Goal: Task Accomplishment & Management: Complete application form

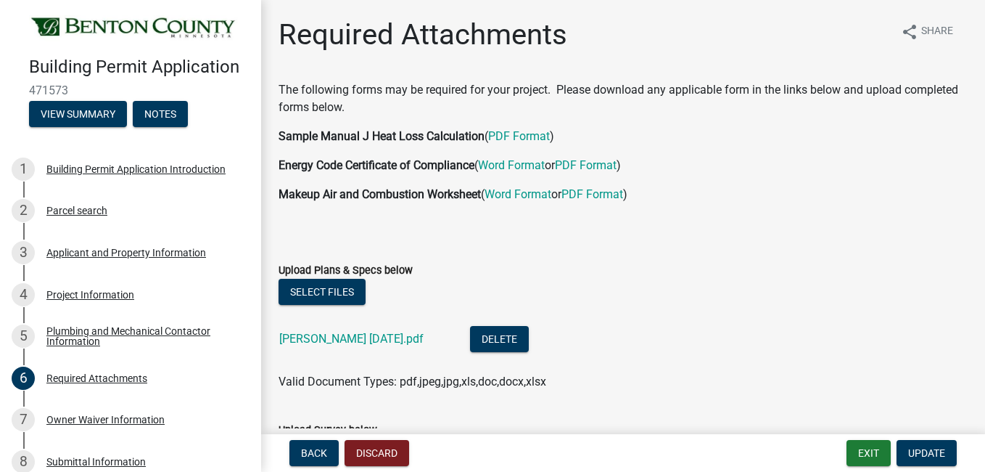
scroll to position [352, 0]
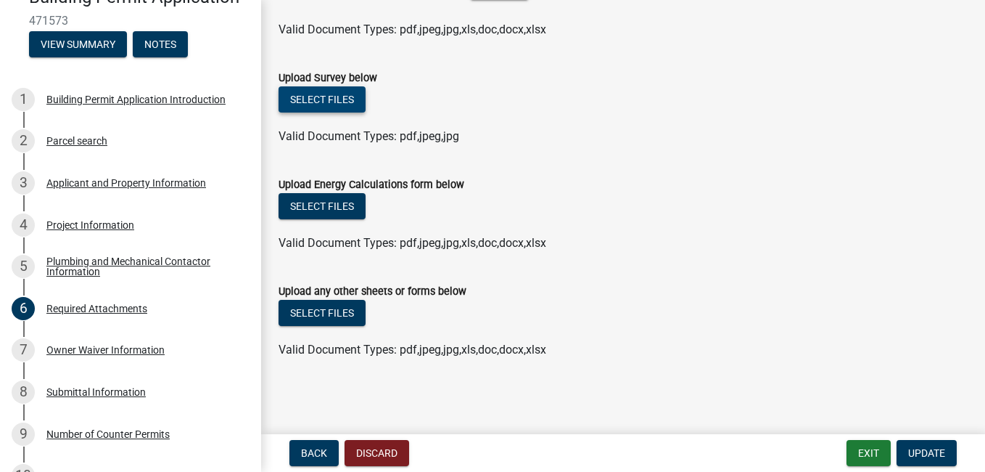
click at [322, 93] on button "Select files" at bounding box center [322, 99] width 87 height 26
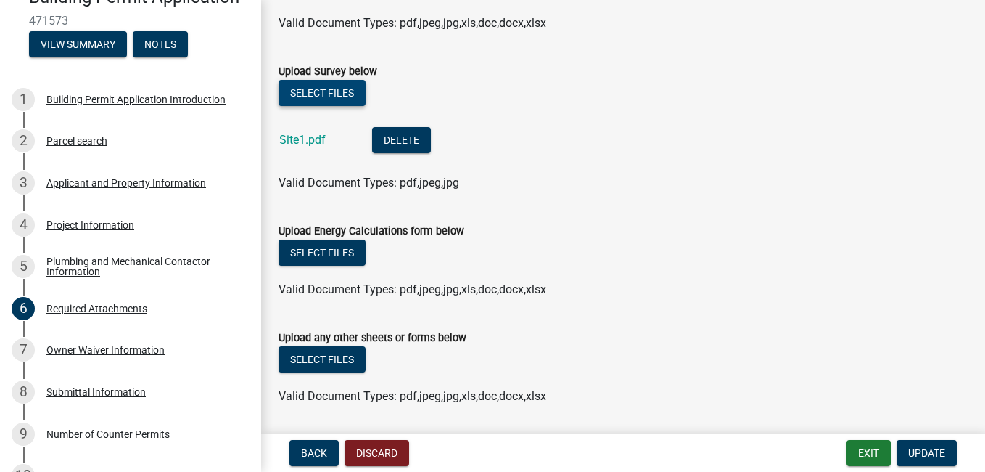
scroll to position [405, 0]
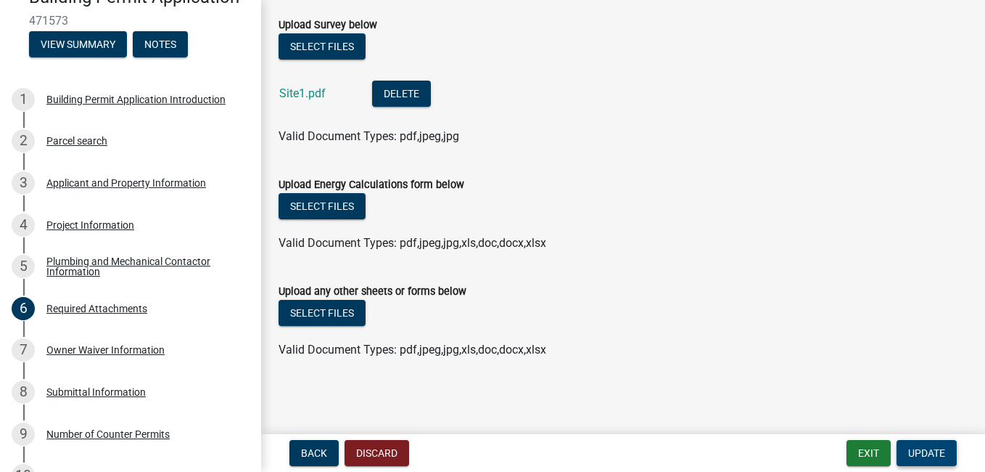
click at [935, 448] on span "Update" at bounding box center [926, 453] width 37 height 12
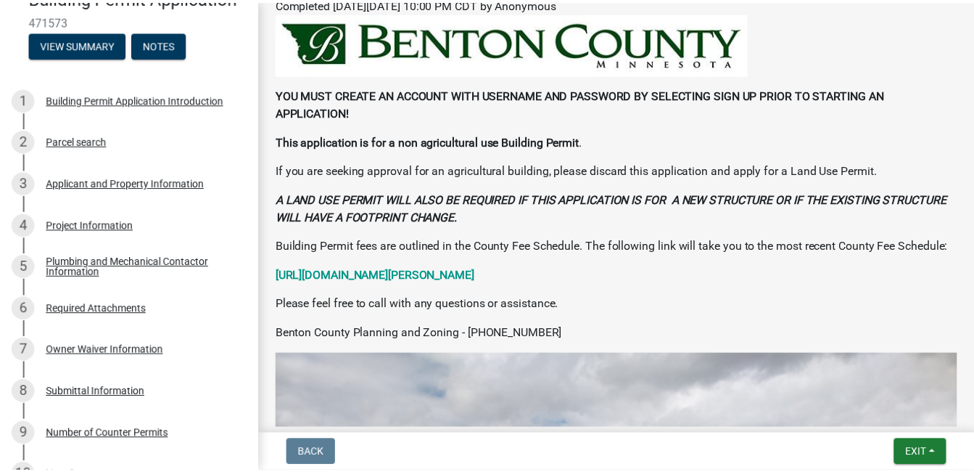
scroll to position [253, 0]
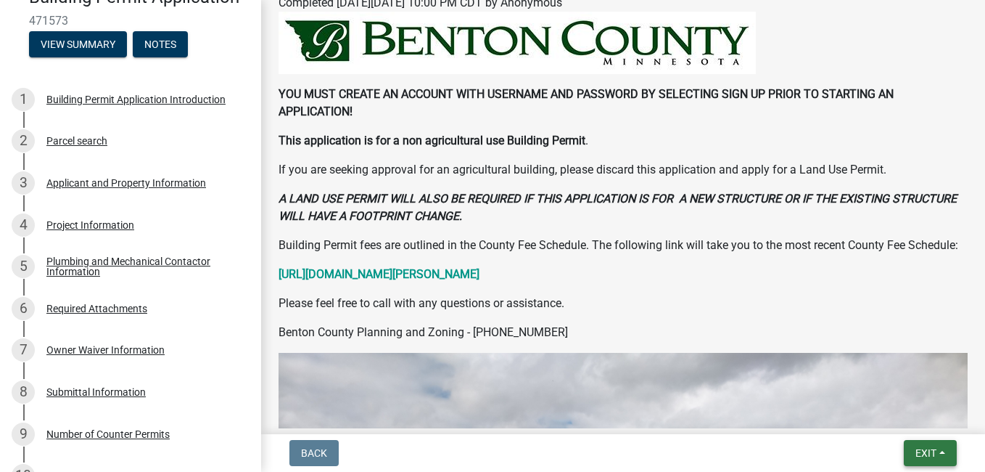
click at [936, 453] on span "Exit" at bounding box center [926, 453] width 21 height 12
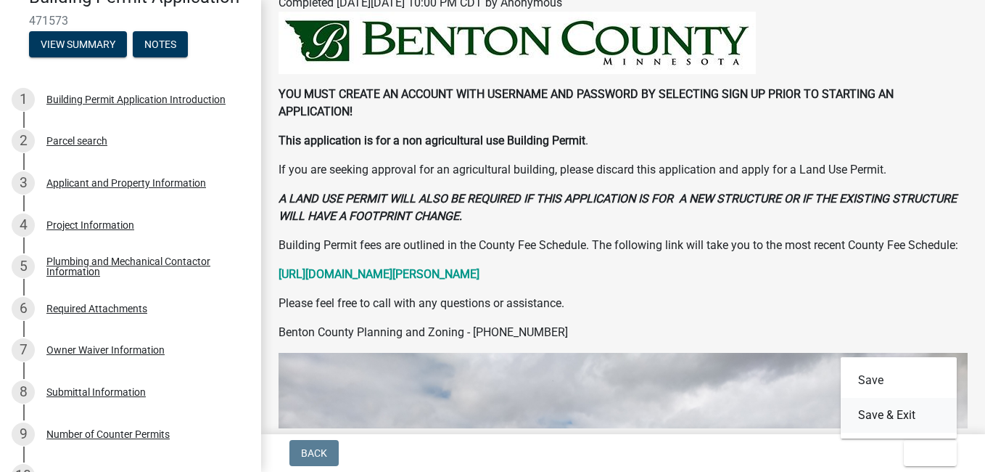
click at [900, 410] on button "Save & Exit" at bounding box center [899, 415] width 116 height 35
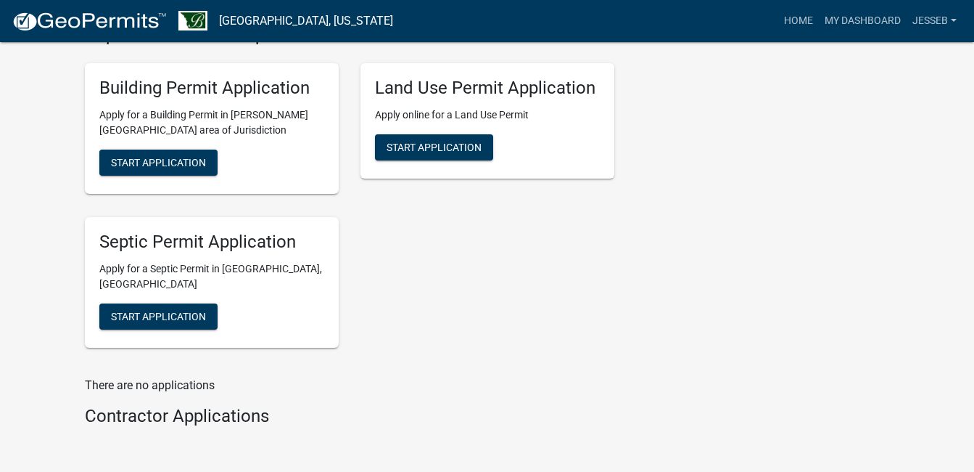
scroll to position [387, 0]
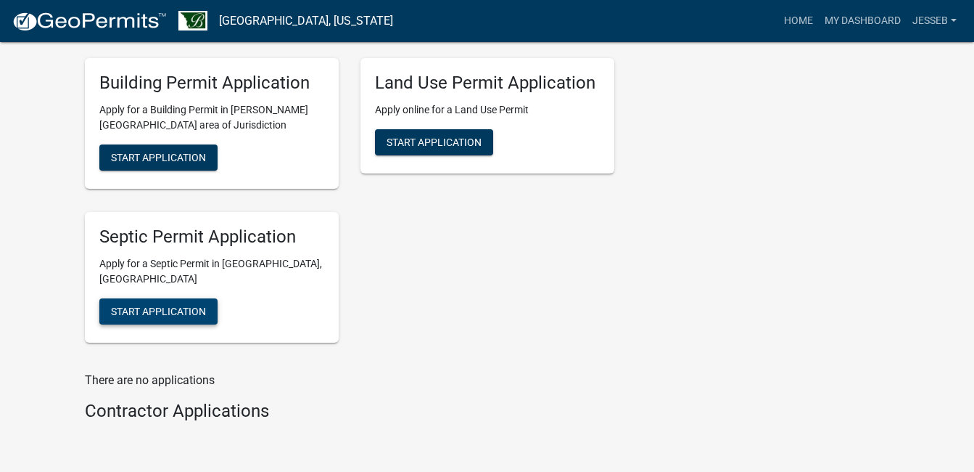
click at [131, 305] on span "Start Application" at bounding box center [158, 311] width 95 height 12
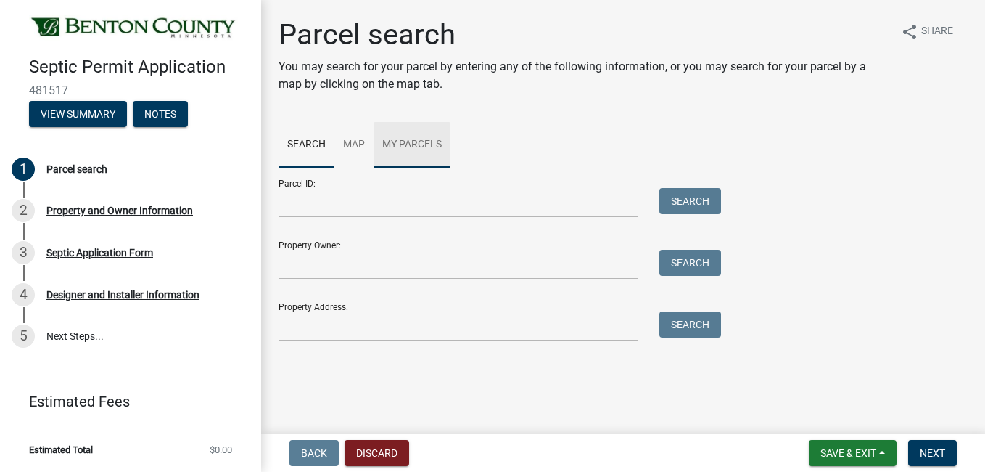
click at [432, 142] on link "My Parcels" at bounding box center [412, 145] width 77 height 46
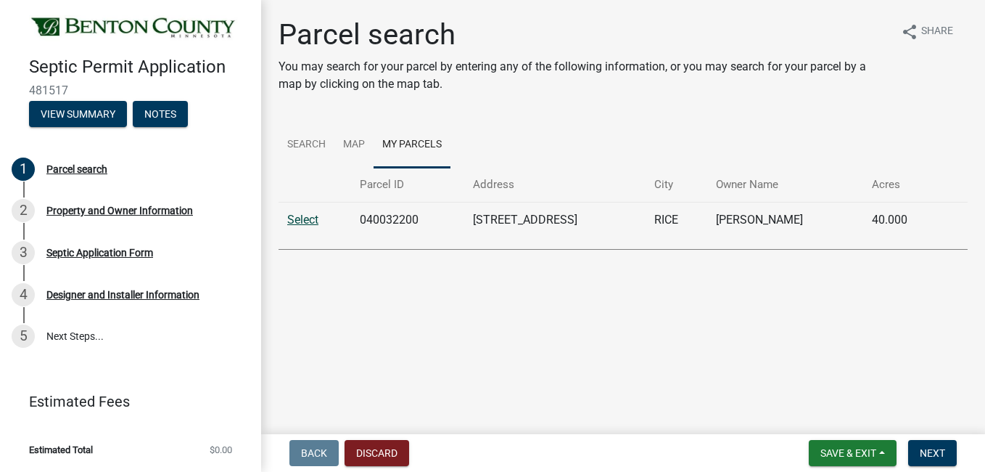
click at [310, 221] on link "Select" at bounding box center [302, 220] width 31 height 14
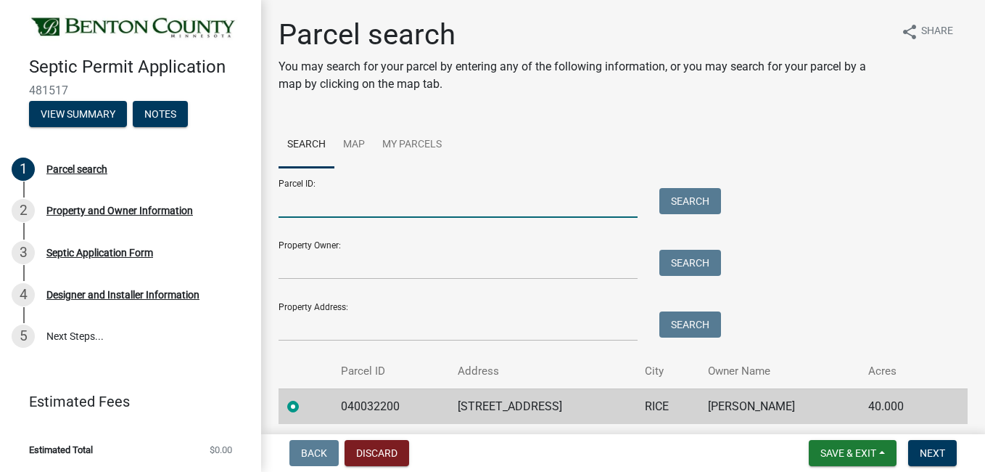
click at [361, 195] on input "Parcel ID:" at bounding box center [458, 203] width 359 height 30
type input "040032200"
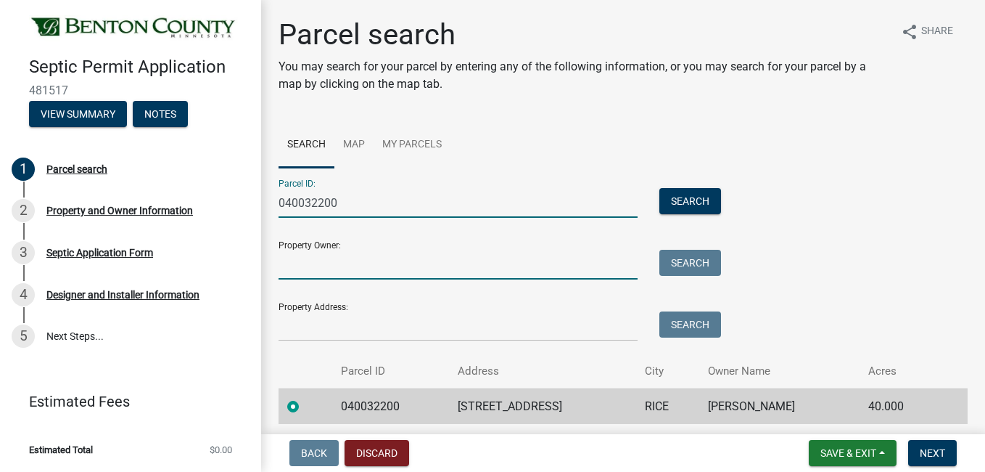
click at [348, 257] on input "Property Owner:" at bounding box center [458, 265] width 359 height 30
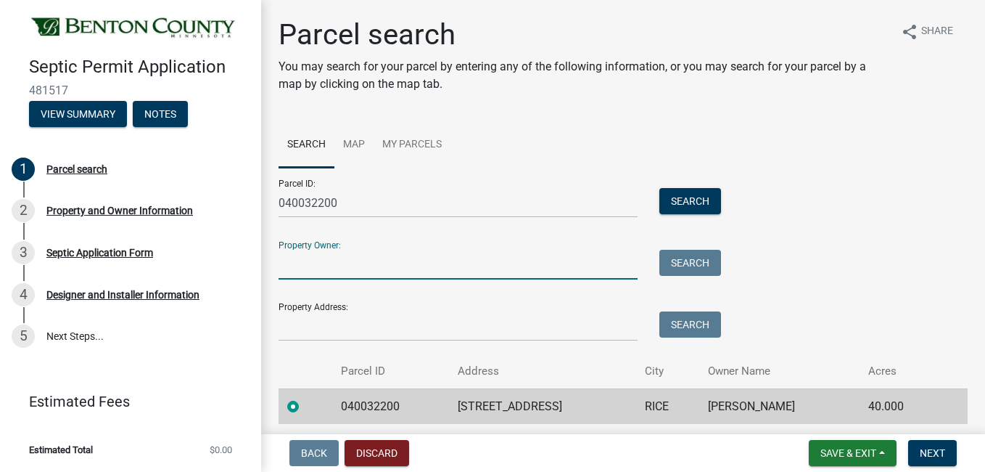
click at [348, 269] on input "Property Owner:" at bounding box center [458, 265] width 359 height 30
type input "[PERSON_NAME] and [PERSON_NAME]"
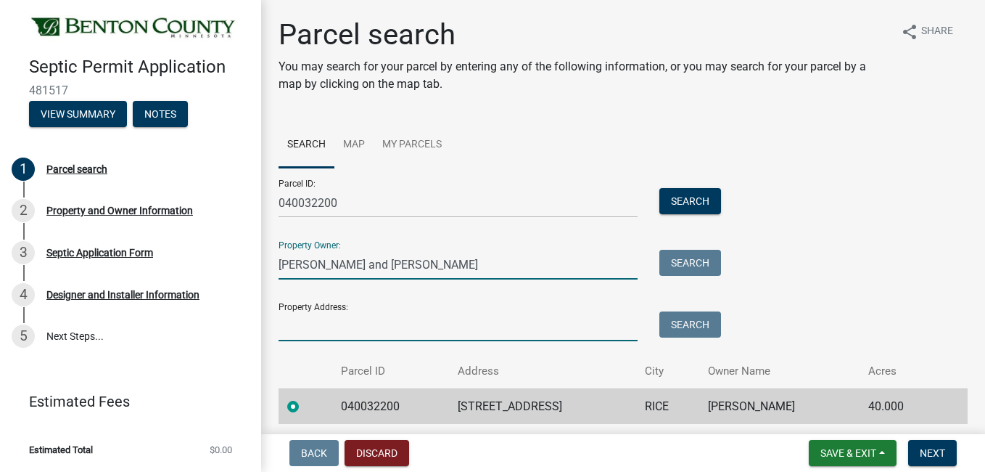
type input "[STREET_ADDRESS]"
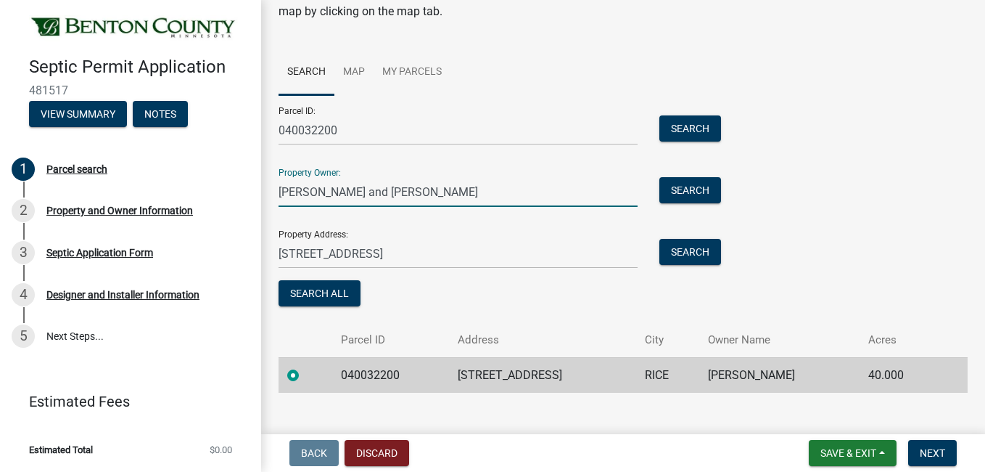
scroll to position [94, 0]
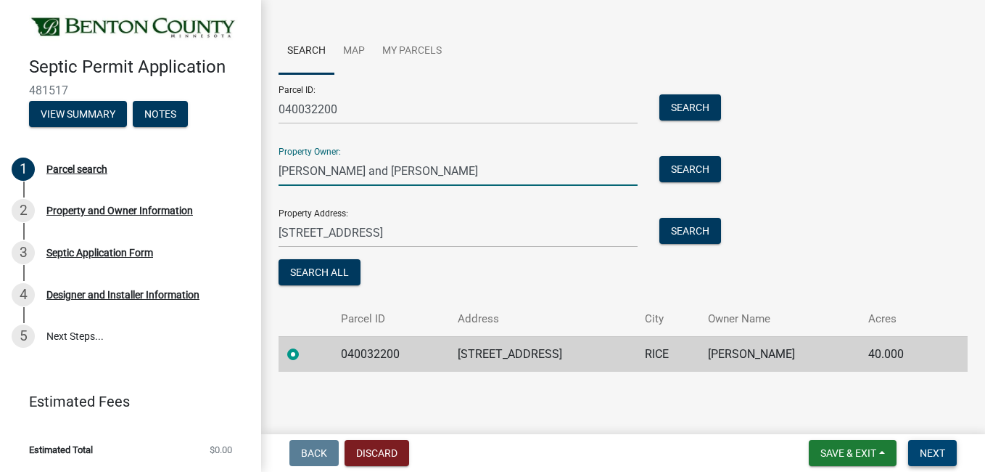
click at [925, 448] on span "Next" at bounding box center [932, 453] width 25 height 12
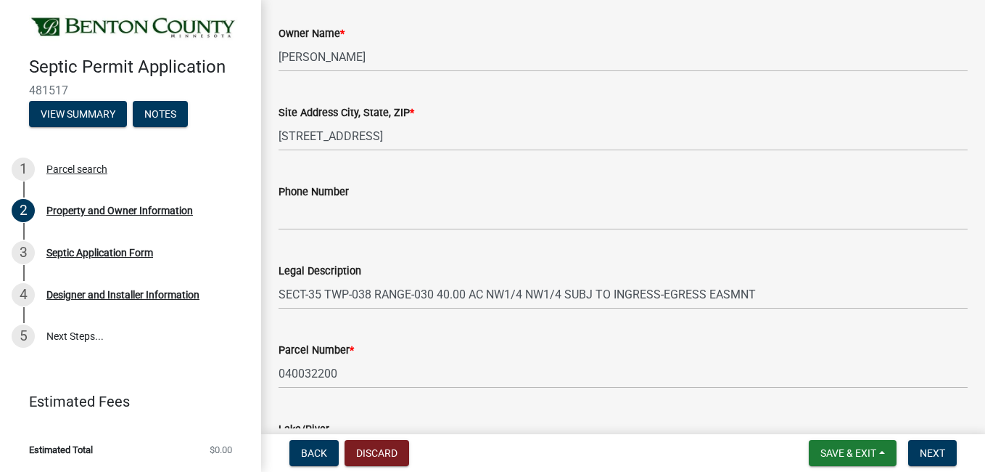
scroll to position [87, 0]
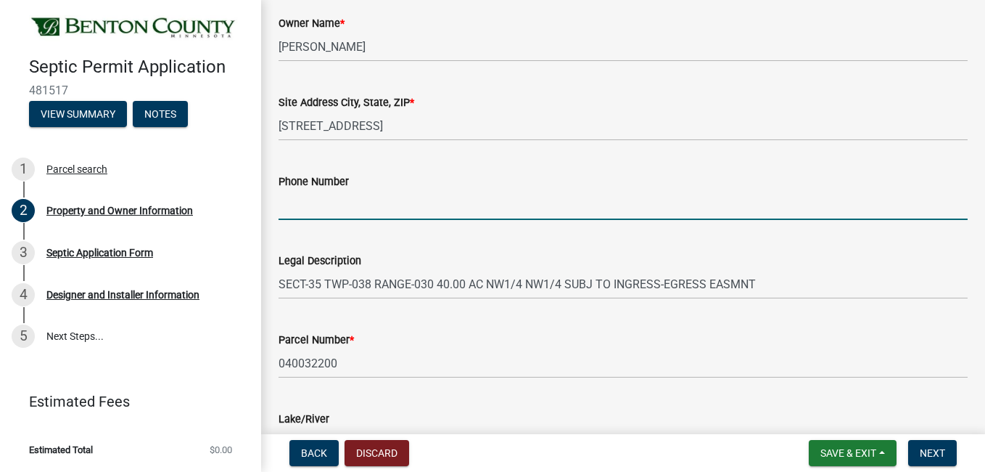
click at [308, 208] on input "Phone Number" at bounding box center [623, 205] width 689 height 30
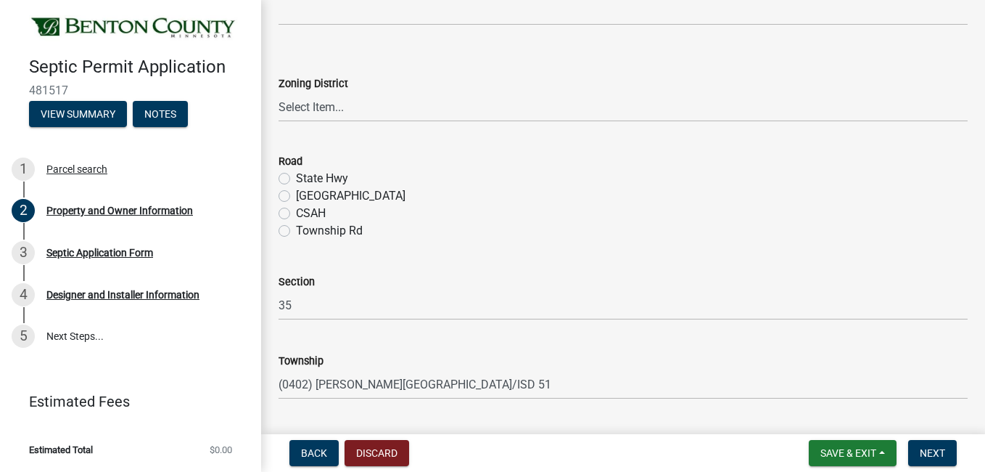
scroll to position [519, 0]
type input "[PHONE_NUMBER]"
click at [309, 99] on select "Select Item... AG RA RES BUS IND [GEOGRAPHIC_DATA]" at bounding box center [623, 106] width 689 height 30
click at [279, 91] on select "Select Item... AG RA RES BUS IND [GEOGRAPHIC_DATA]" at bounding box center [623, 106] width 689 height 30
select select "3dace726-2193-4b77-872b-2fbbc186c502"
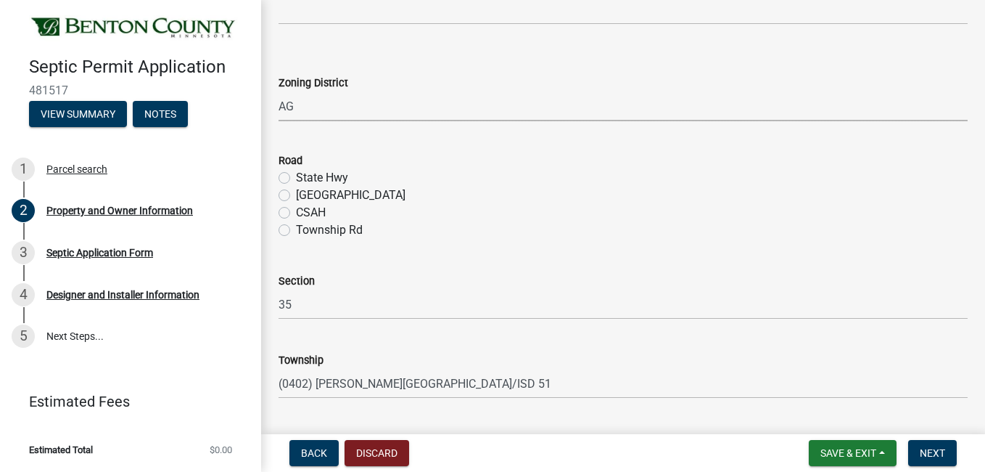
click at [296, 198] on label "[GEOGRAPHIC_DATA]" at bounding box center [351, 194] width 110 height 17
click at [296, 196] on input "[GEOGRAPHIC_DATA]" at bounding box center [300, 190] width 9 height 9
radio input "true"
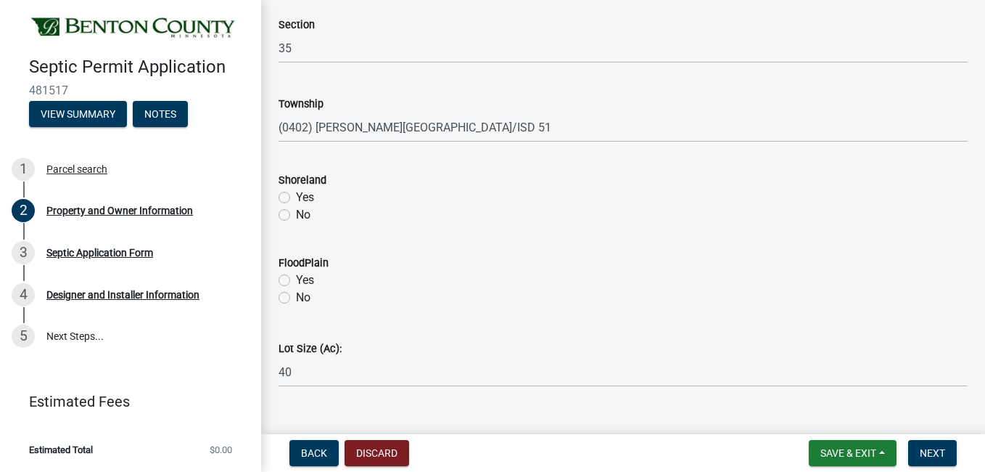
scroll to position [802, 0]
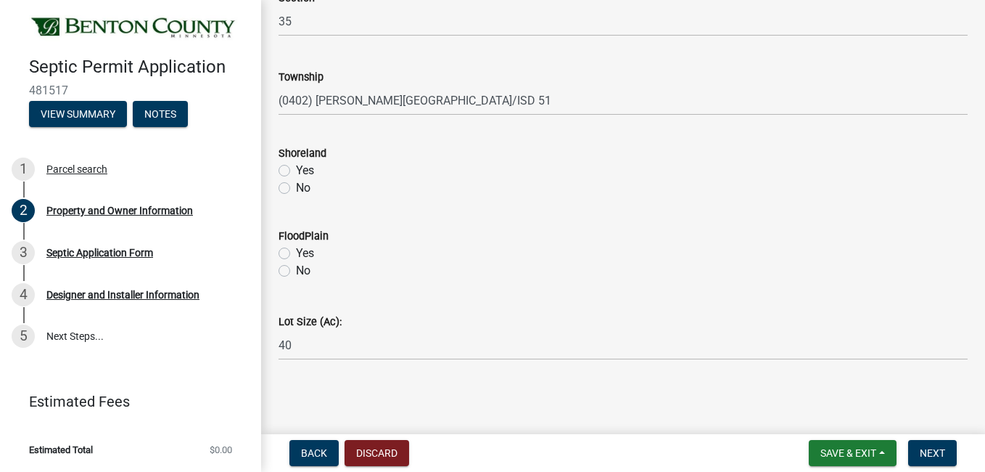
click at [296, 190] on label "No" at bounding box center [303, 187] width 15 height 17
click at [296, 189] on input "No" at bounding box center [300, 183] width 9 height 9
radio input "true"
click at [296, 270] on label "No" at bounding box center [303, 270] width 15 height 17
click at [296, 270] on input "No" at bounding box center [300, 266] width 9 height 9
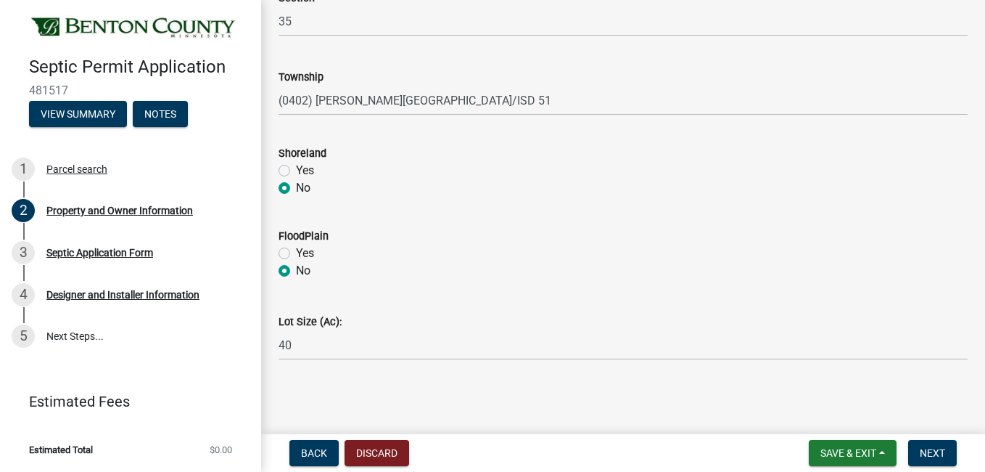
radio input "true"
click at [934, 451] on span "Next" at bounding box center [932, 453] width 25 height 12
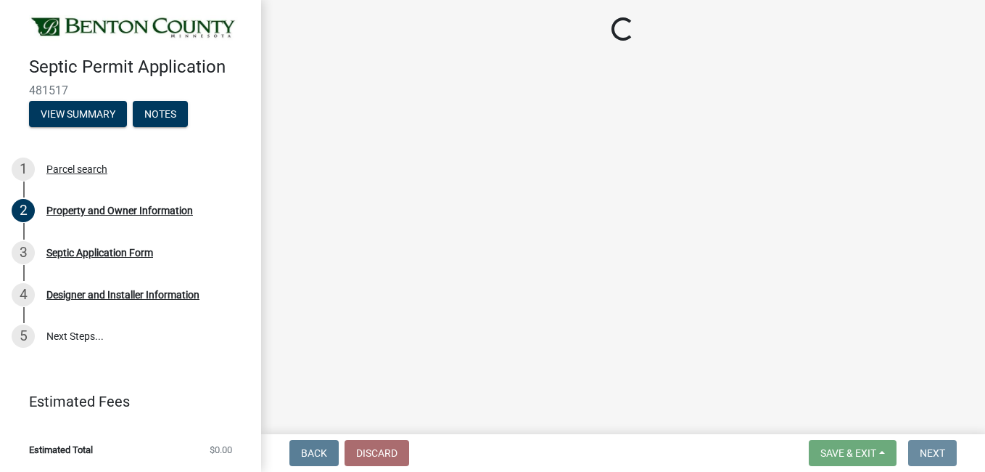
scroll to position [0, 0]
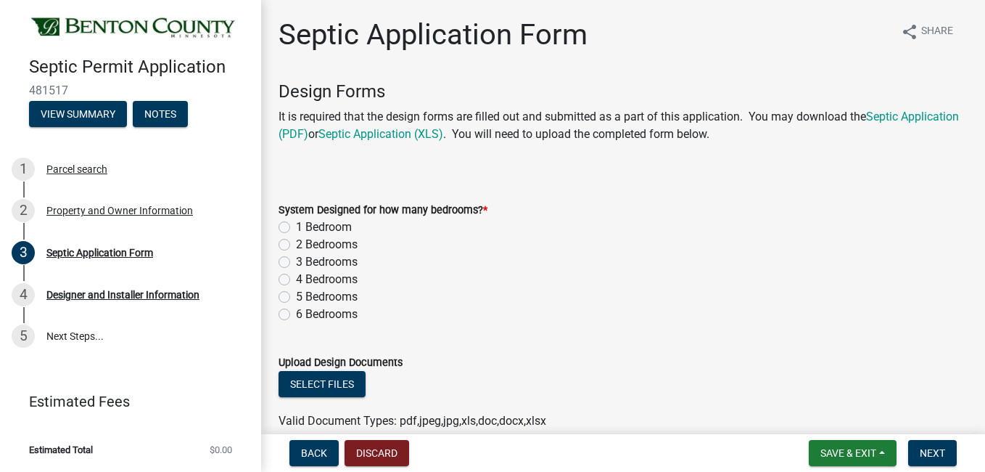
click at [296, 296] on label "5 Bedrooms" at bounding box center [327, 296] width 62 height 17
click at [296, 296] on input "5 Bedrooms" at bounding box center [300, 292] width 9 height 9
radio input "true"
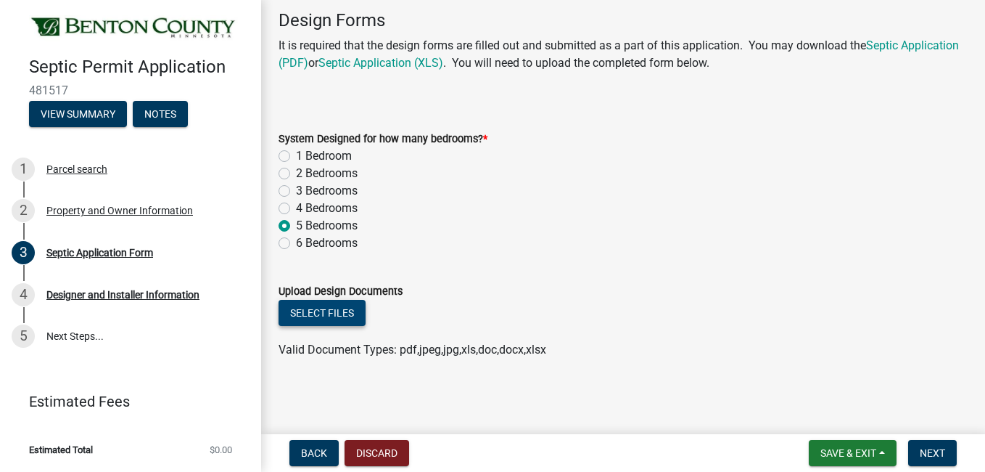
click at [333, 311] on button "Select files" at bounding box center [322, 313] width 87 height 26
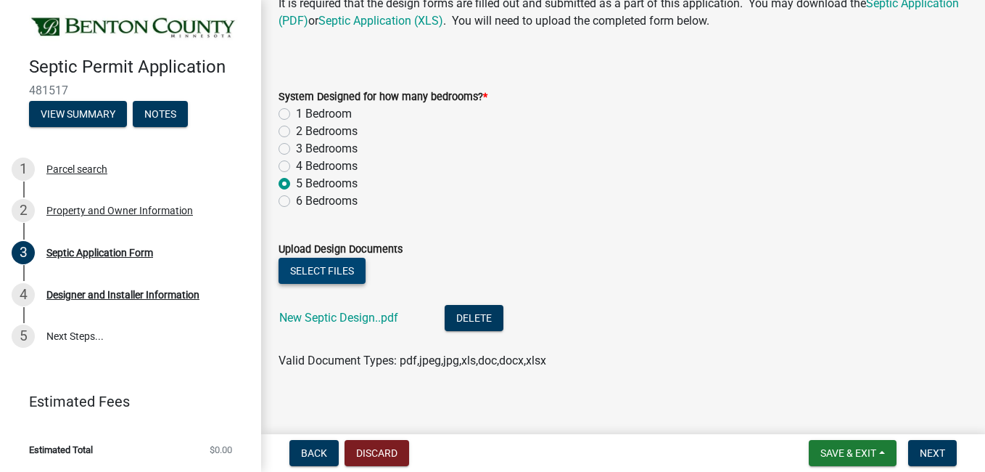
scroll to position [124, 0]
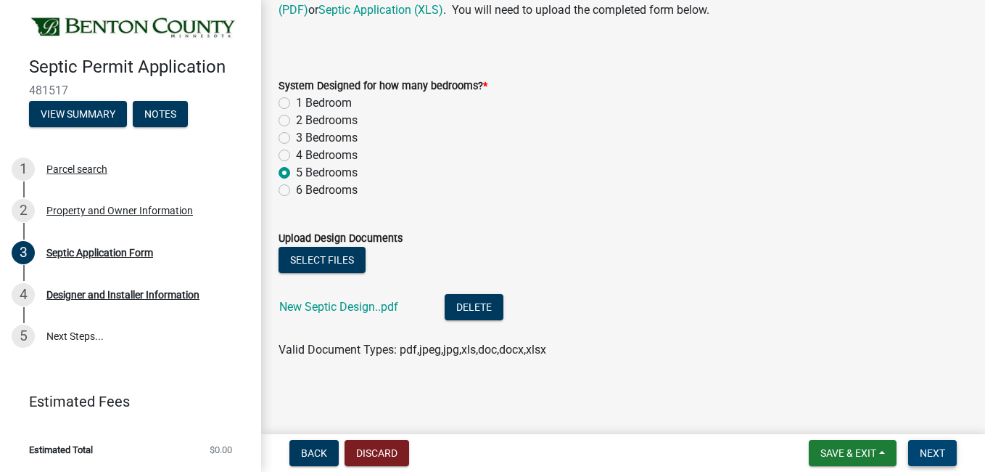
click at [927, 450] on span "Next" at bounding box center [932, 453] width 25 height 12
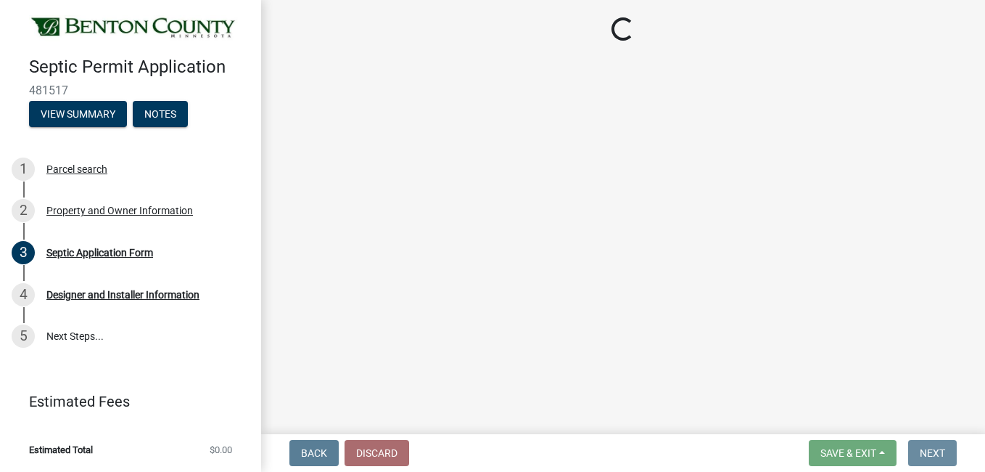
scroll to position [0, 0]
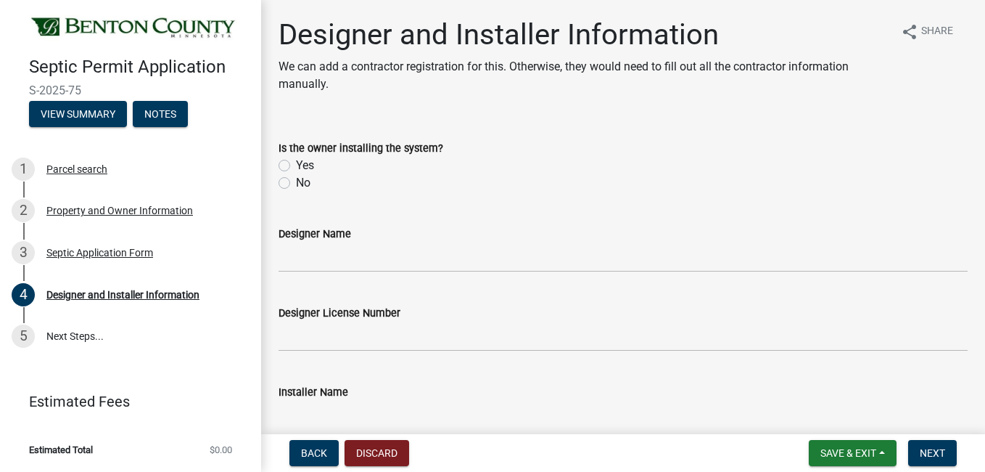
click at [296, 181] on label "No" at bounding box center [303, 182] width 15 height 17
click at [296, 181] on input "No" at bounding box center [300, 178] width 9 height 9
radio input "true"
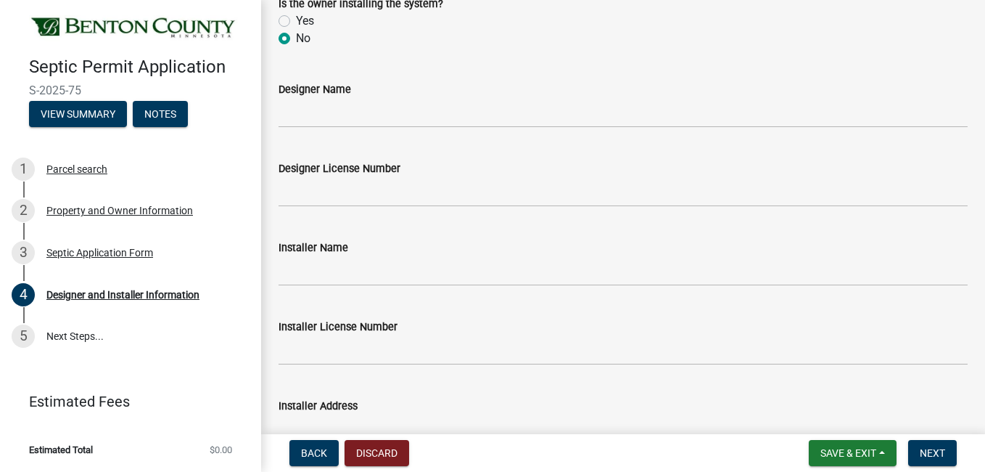
scroll to position [145, 0]
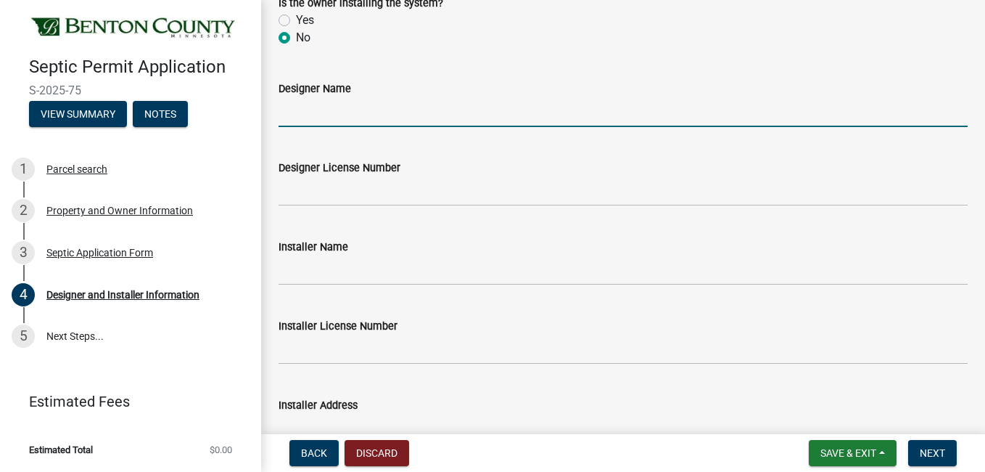
click at [386, 120] on input "Designer Name" at bounding box center [623, 112] width 689 height 30
type input "[PERSON_NAME], CS Septic Designs LLC"
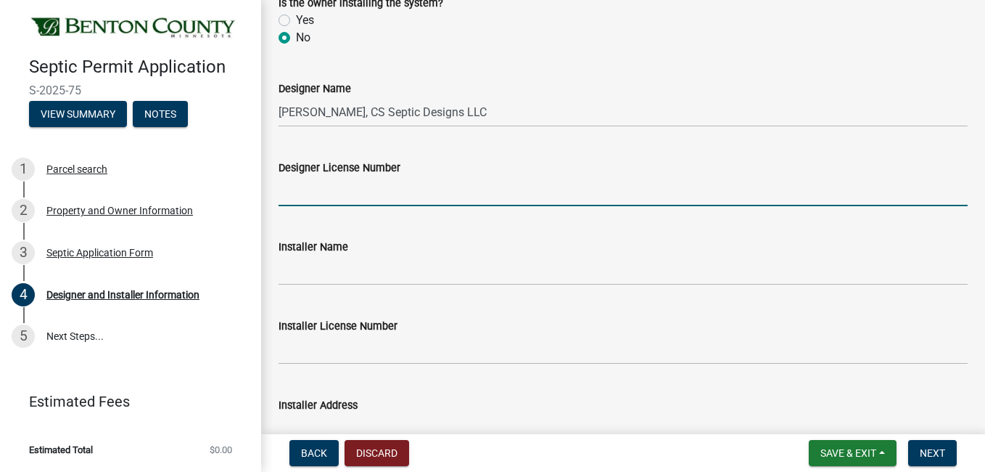
click at [379, 186] on input "Designer License Number" at bounding box center [623, 191] width 689 height 30
type input "L4395"
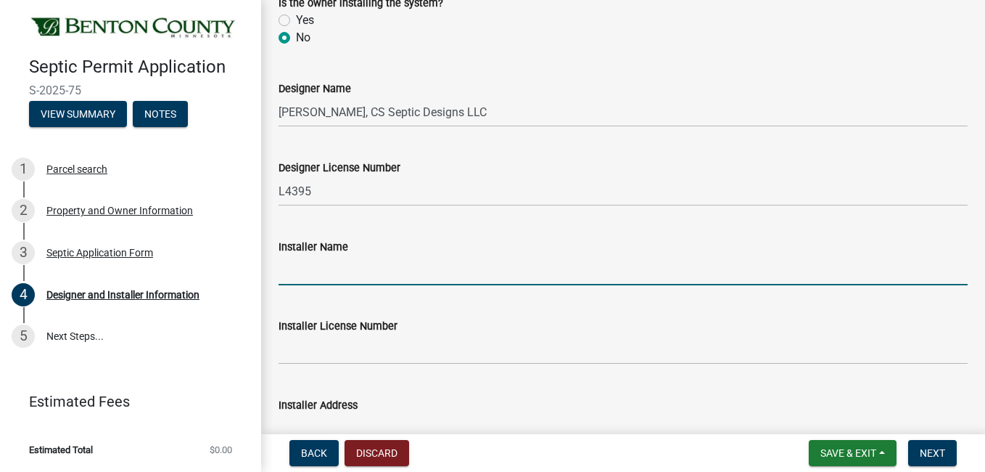
click at [325, 271] on input "Installer Name" at bounding box center [623, 270] width 689 height 30
type input "[PERSON_NAME], Rahm Excavating"
drag, startPoint x: 978, startPoint y: 420, endPoint x: 735, endPoint y: 372, distance: 247.7
click at [735, 372] on wm-data-entity-input "Installer License Number" at bounding box center [623, 336] width 689 height 79
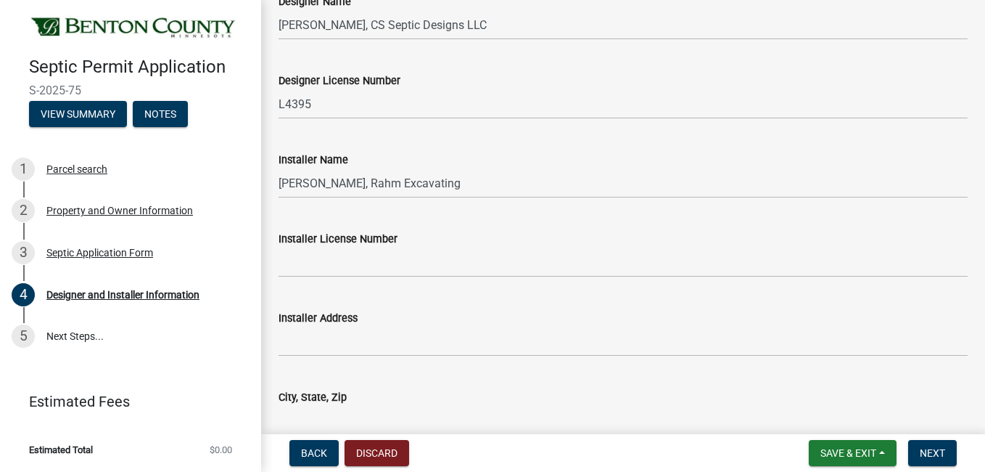
scroll to position [261, 0]
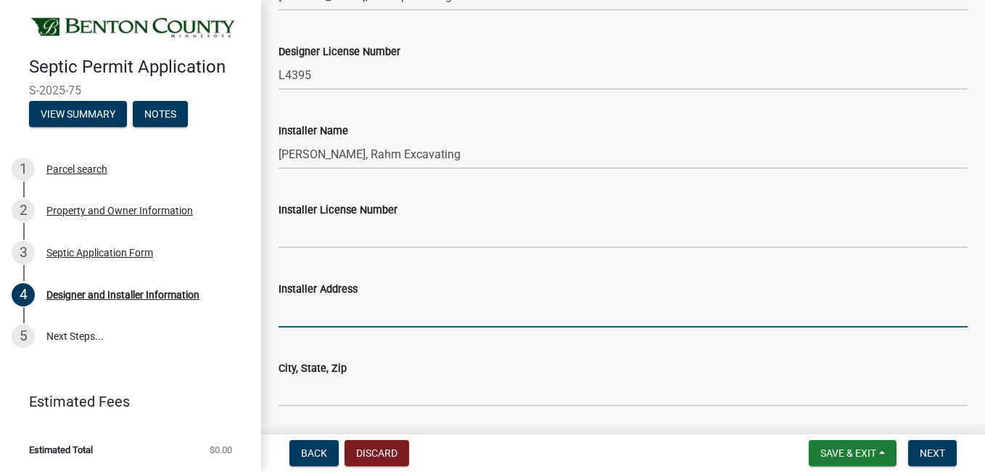
click at [382, 308] on input "Installer Address" at bounding box center [623, 312] width 689 height 30
type input "[STREET_ADDRESS]"
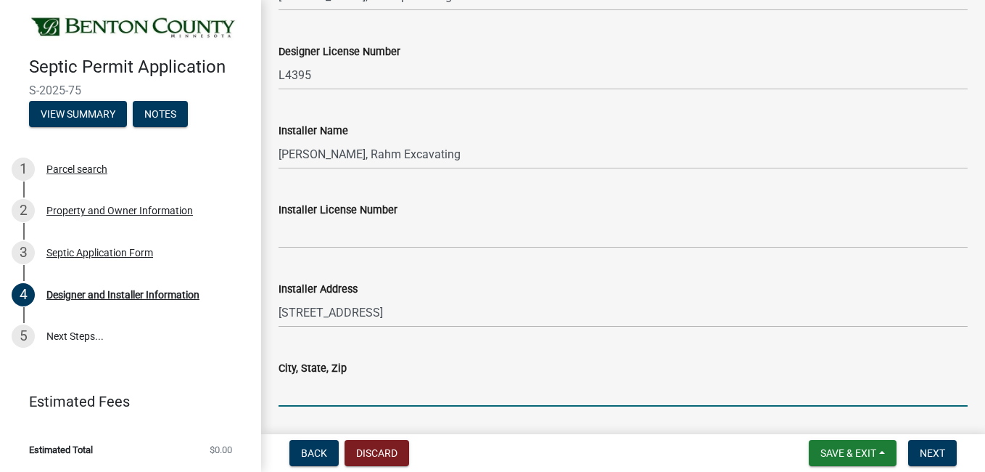
click at [334, 384] on input "City, State, Zip" at bounding box center [623, 392] width 689 height 30
type input "[GEOGRAPHIC_DATA]"
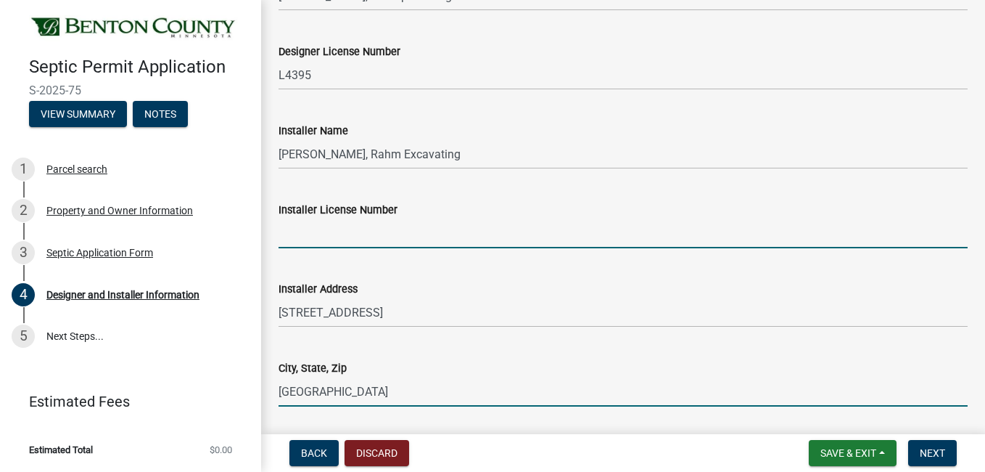
click at [344, 234] on input "Installer License Number" at bounding box center [623, 233] width 689 height 30
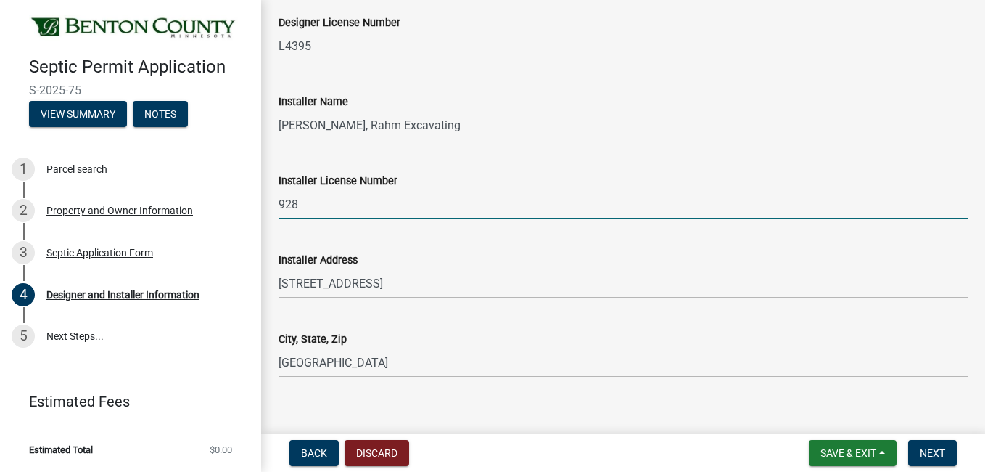
scroll to position [308, 0]
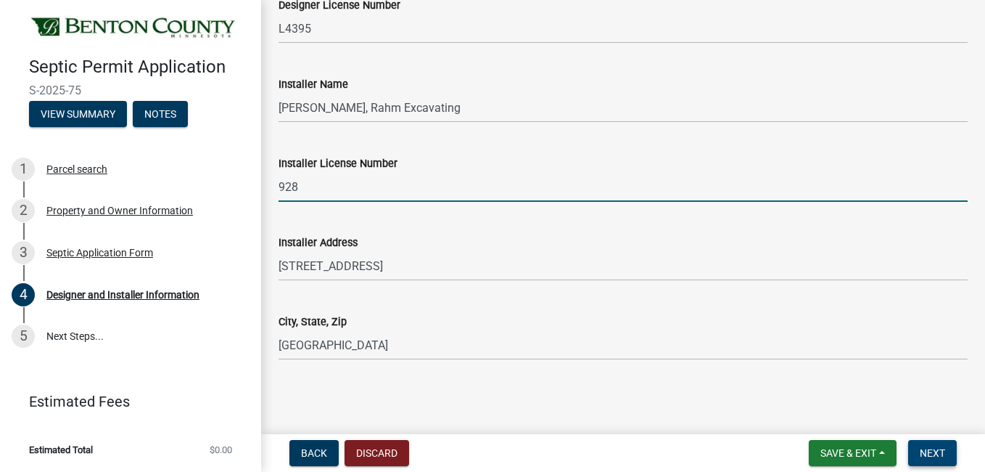
type input "928"
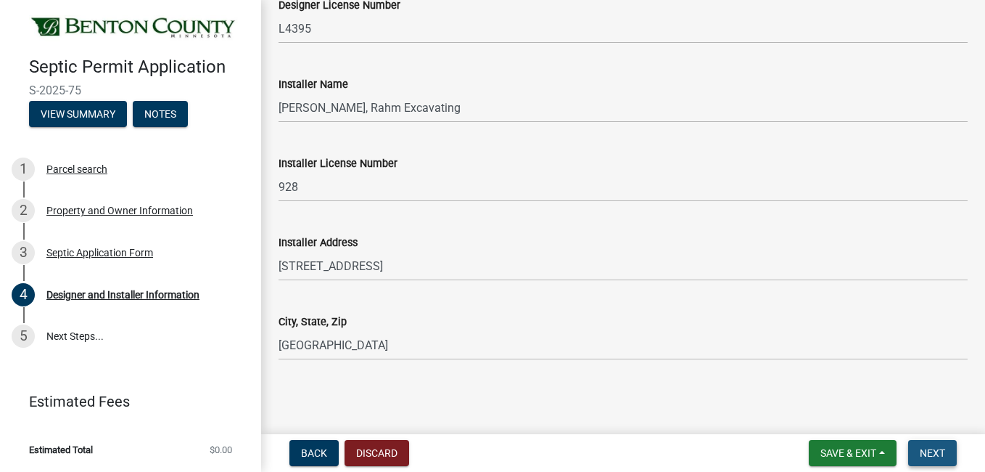
click at [940, 452] on span "Next" at bounding box center [932, 453] width 25 height 12
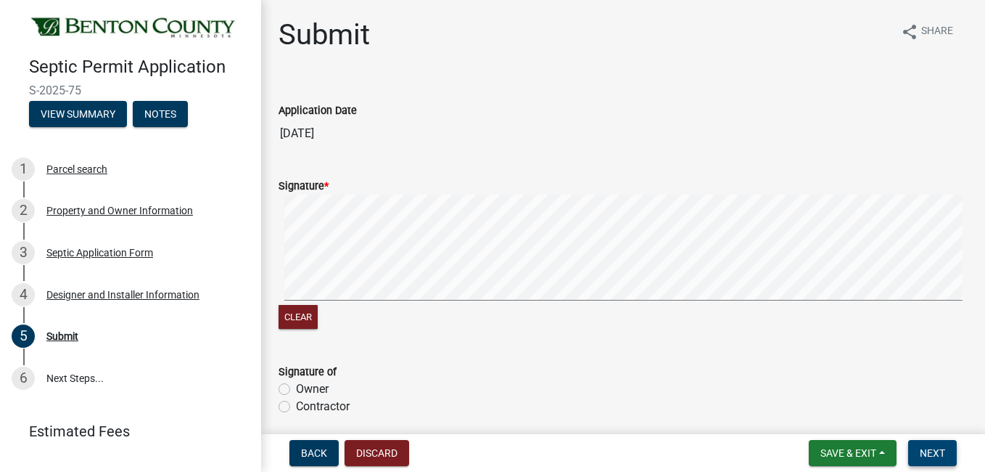
click at [928, 461] on button "Next" at bounding box center [932, 453] width 49 height 26
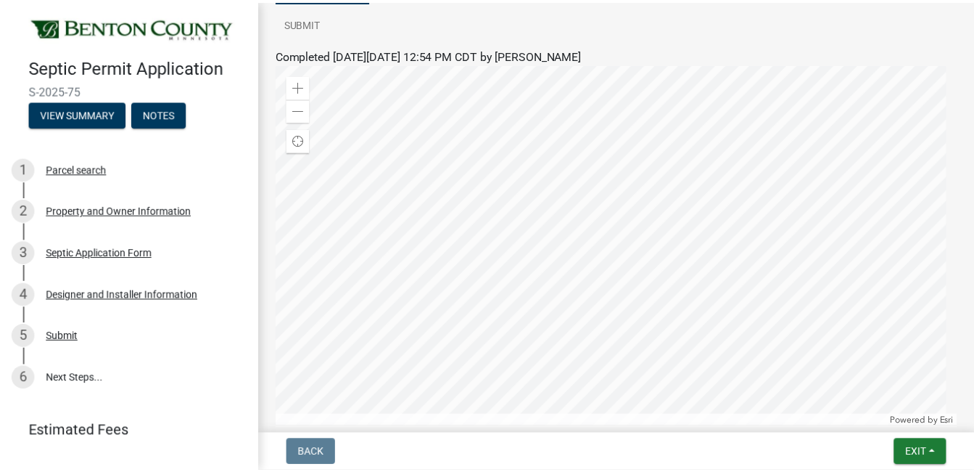
scroll to position [153, 0]
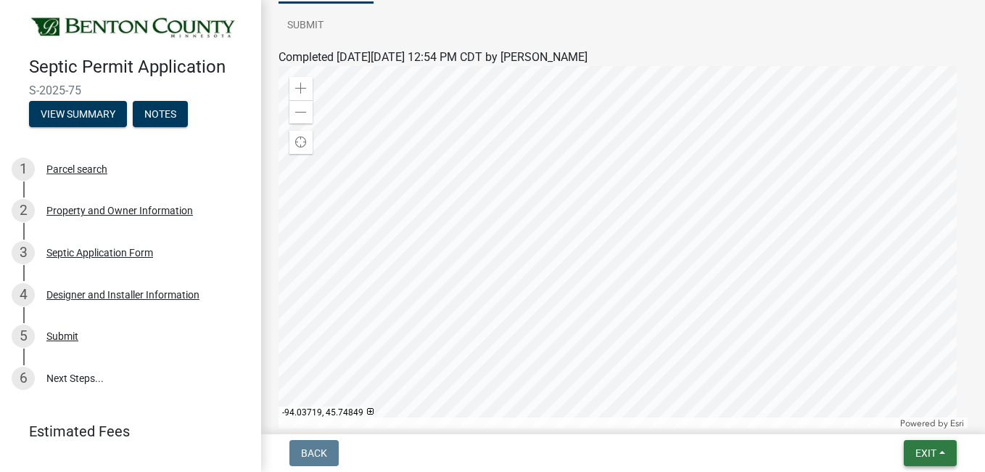
click at [924, 445] on button "Exit" at bounding box center [930, 453] width 53 height 26
click at [881, 415] on button "Save & Exit" at bounding box center [899, 415] width 116 height 35
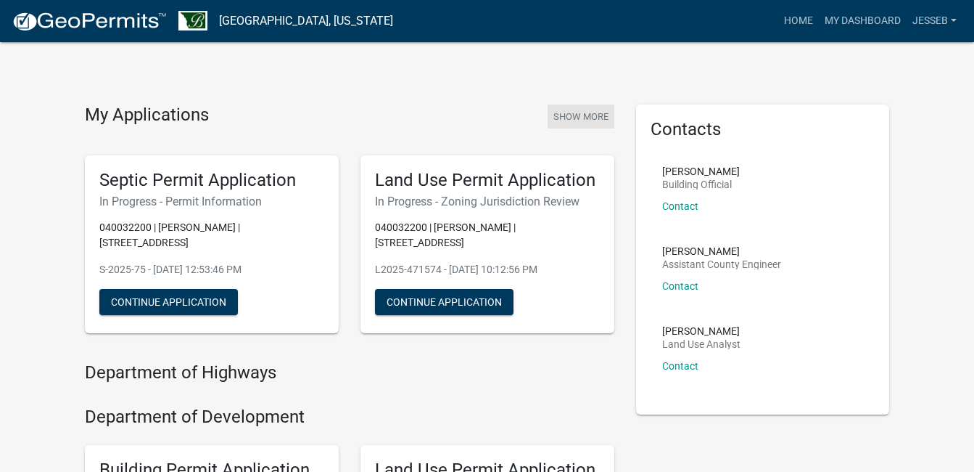
click at [586, 117] on button "Show More" at bounding box center [581, 116] width 67 height 24
